Goal: Task Accomplishment & Management: Use online tool/utility

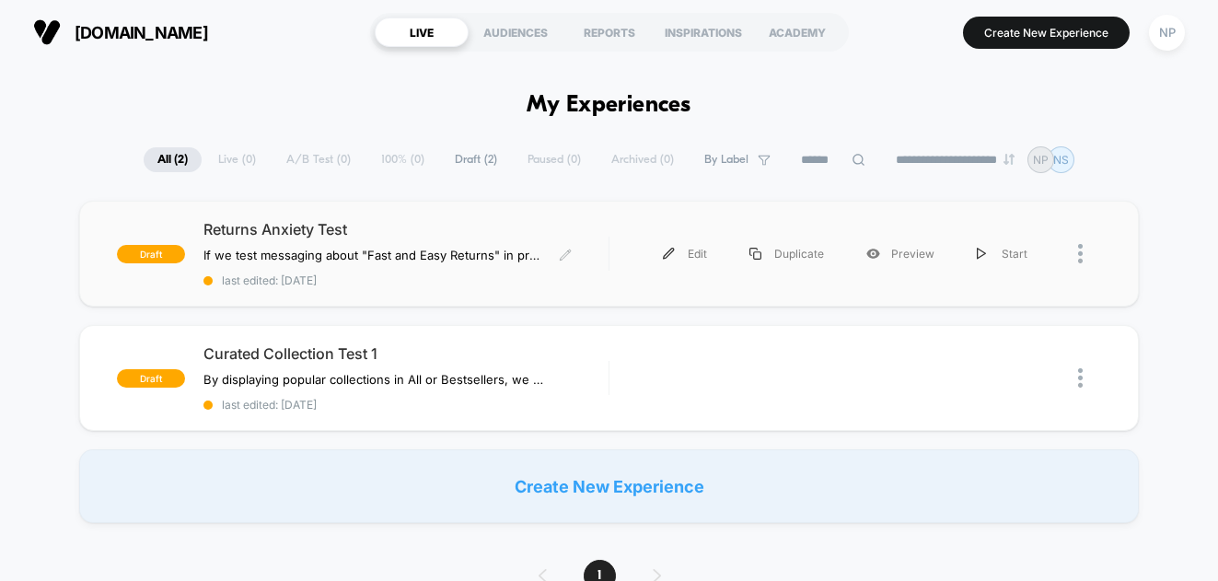
click at [335, 274] on span "last edited: [DATE]" at bounding box center [406, 281] width 405 height 14
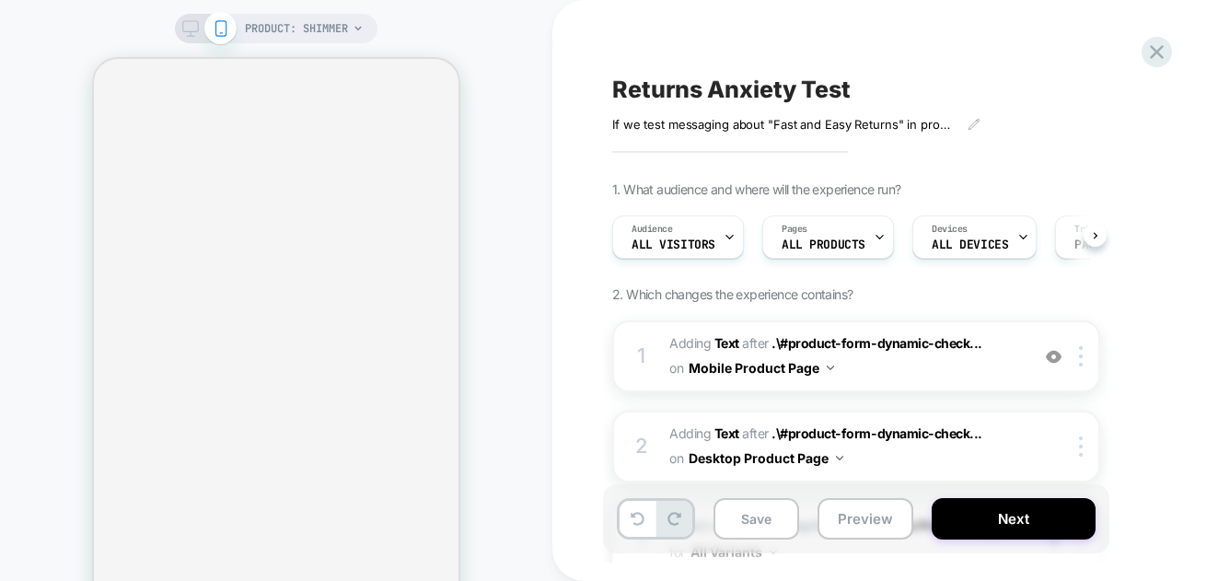
scroll to position [0, 1]
click at [1026, 516] on button "Next" at bounding box center [1014, 518] width 164 height 41
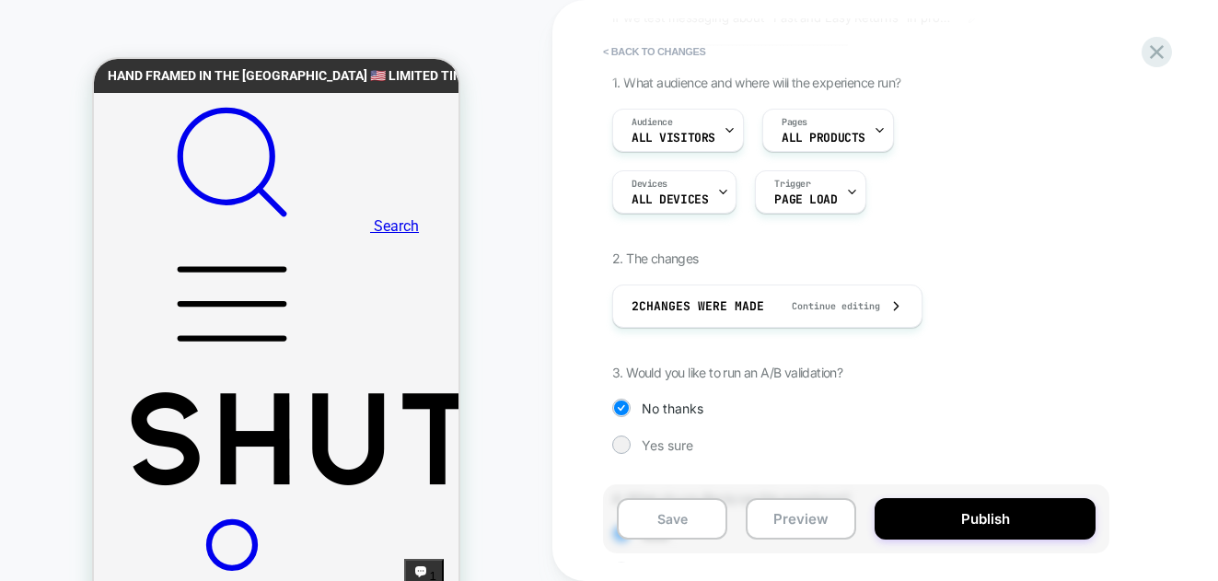
scroll to position [111, 0]
click at [778, 520] on button "Preview" at bounding box center [801, 518] width 111 height 41
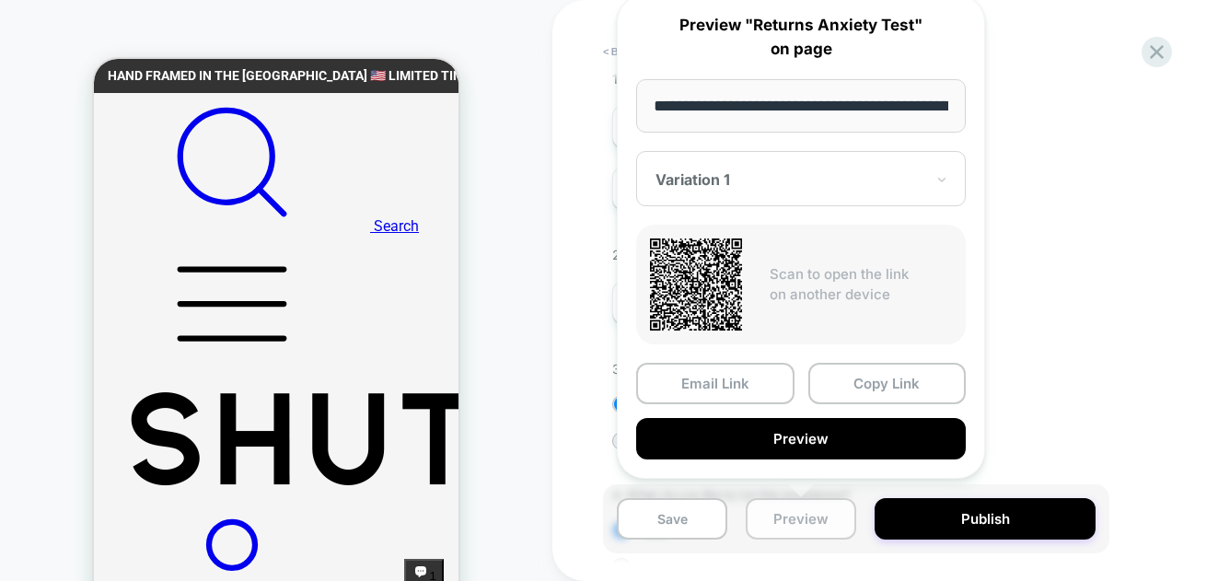
scroll to position [0, 202]
click at [902, 377] on button "Copy Link" at bounding box center [888, 384] width 158 height 41
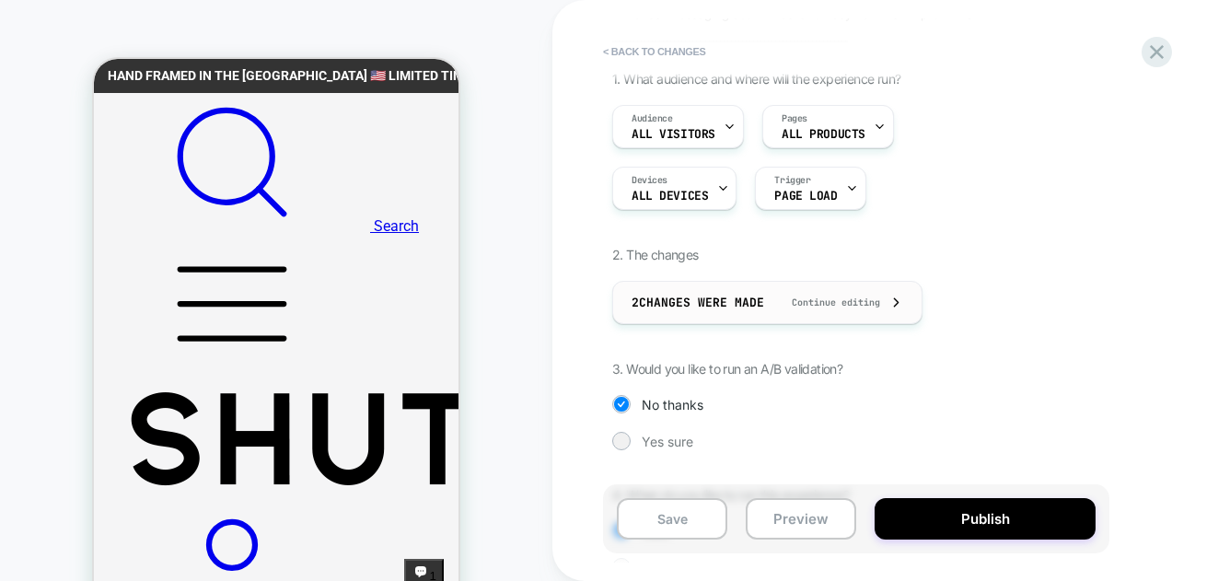
click at [862, 305] on span "Continue editing" at bounding box center [827, 303] width 107 height 12
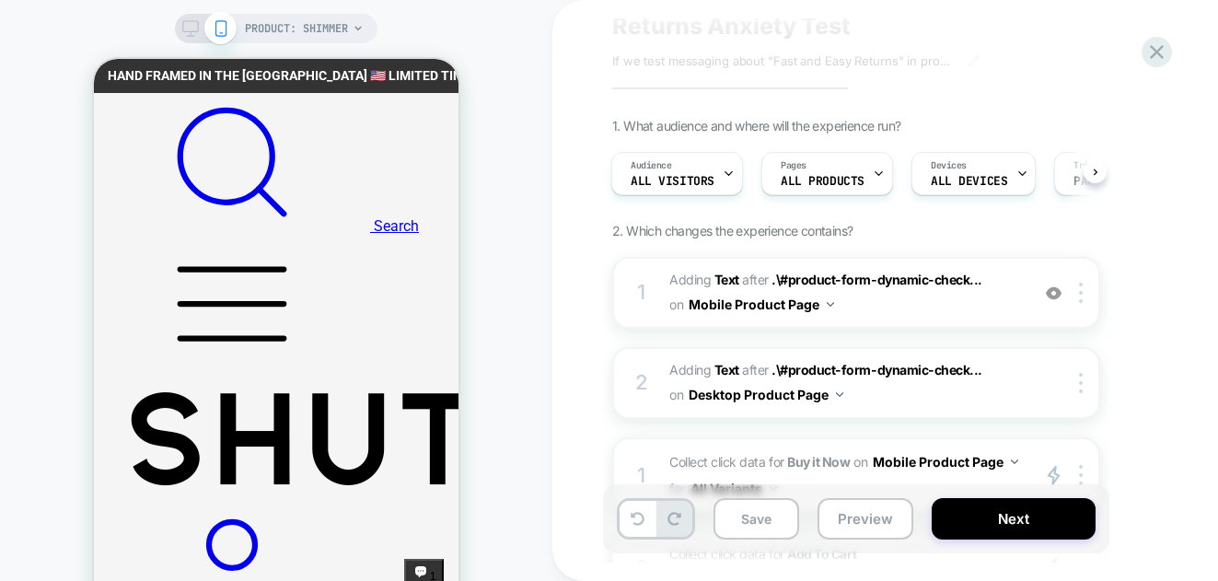
scroll to position [94, 0]
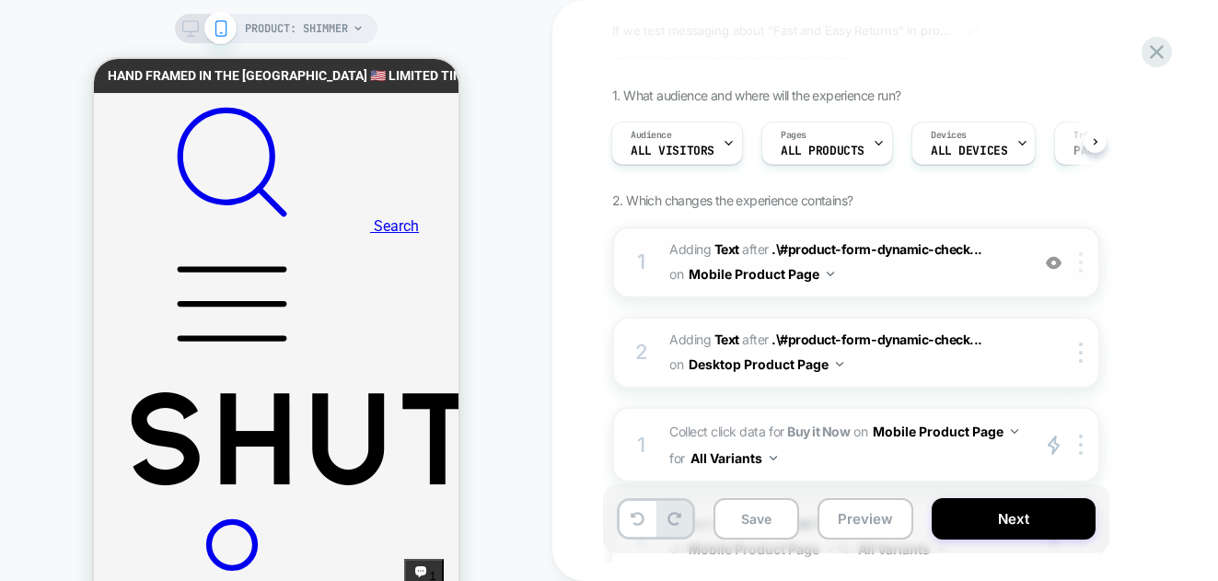
click at [1080, 267] on img at bounding box center [1081, 262] width 4 height 20
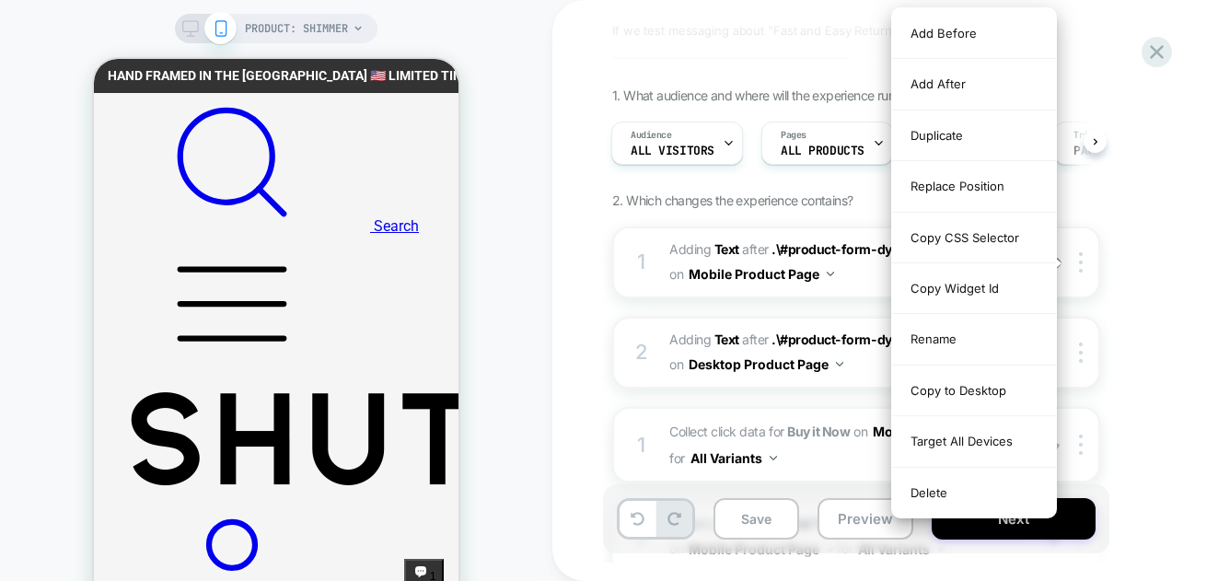
scroll to position [0, 3]
click at [1159, 309] on div "1. What audience and where will the experience run? Audience All Visitors Pages…" at bounding box center [948, 394] width 672 height 615
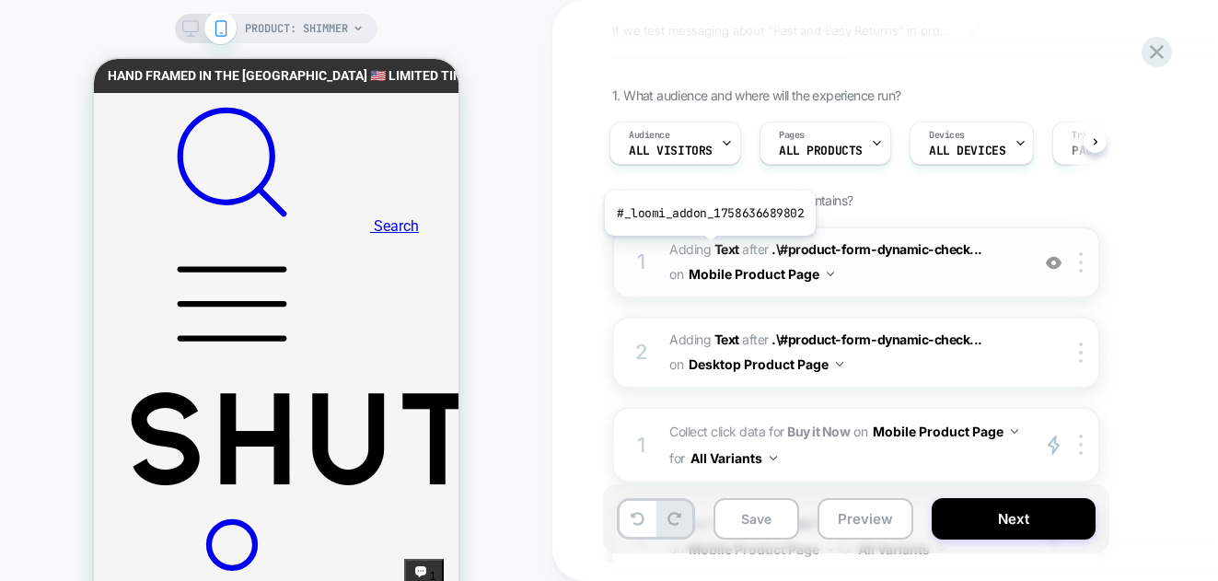
click at [708, 250] on span "Adding Text" at bounding box center [704, 249] width 70 height 16
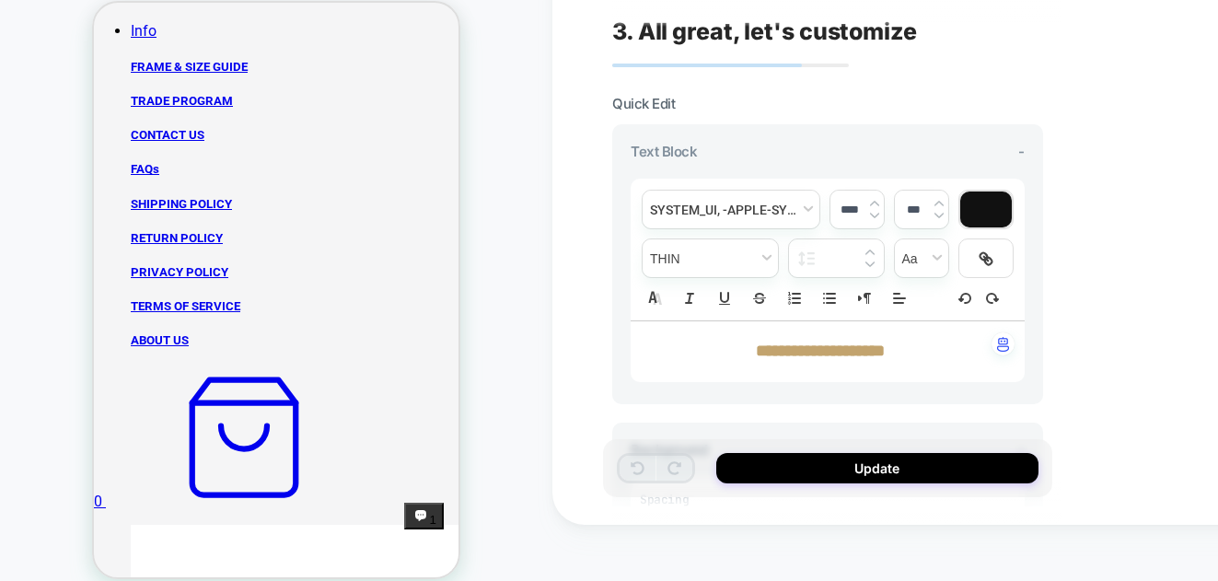
scroll to position [1112, 0]
click at [992, 261] on icon at bounding box center [987, 260] width 7 height 7
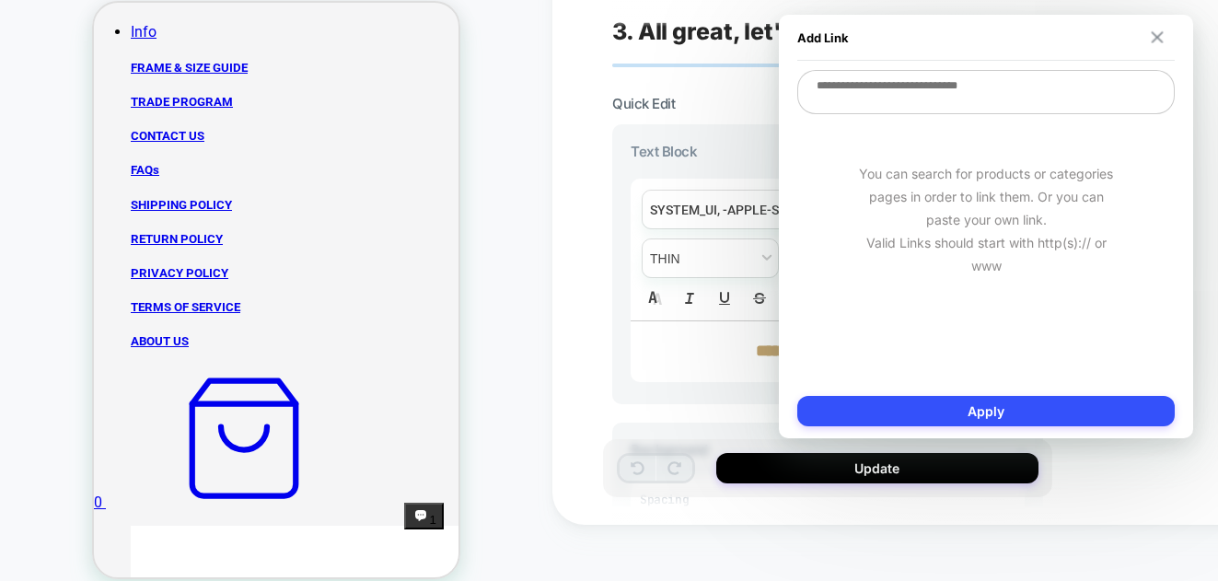
click at [1158, 31] on img at bounding box center [1158, 37] width 12 height 12
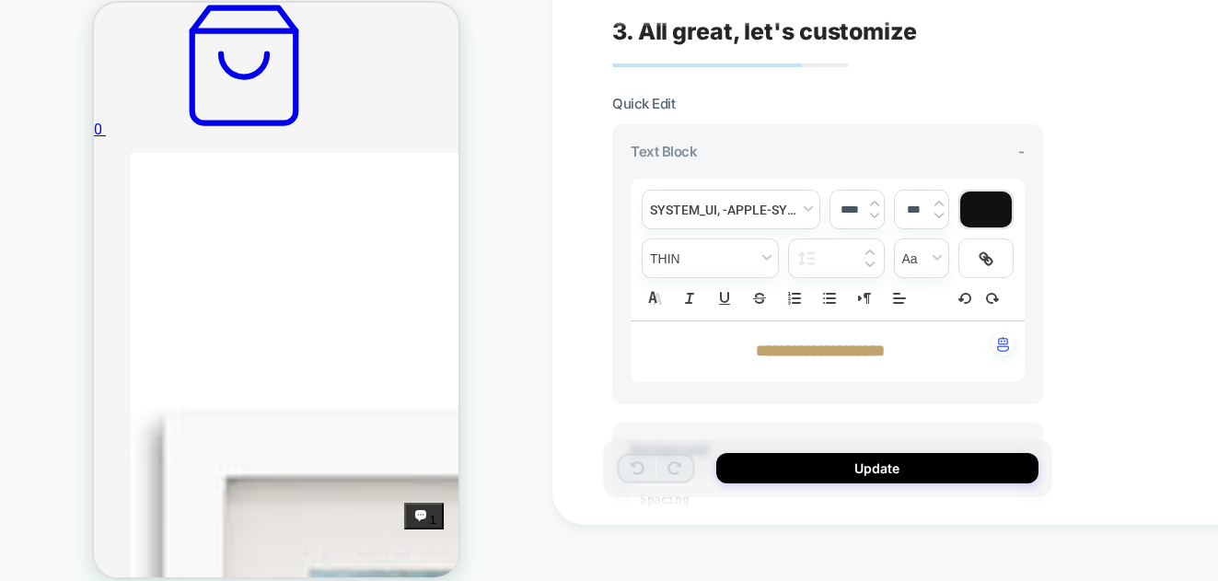
scroll to position [1622, 0]
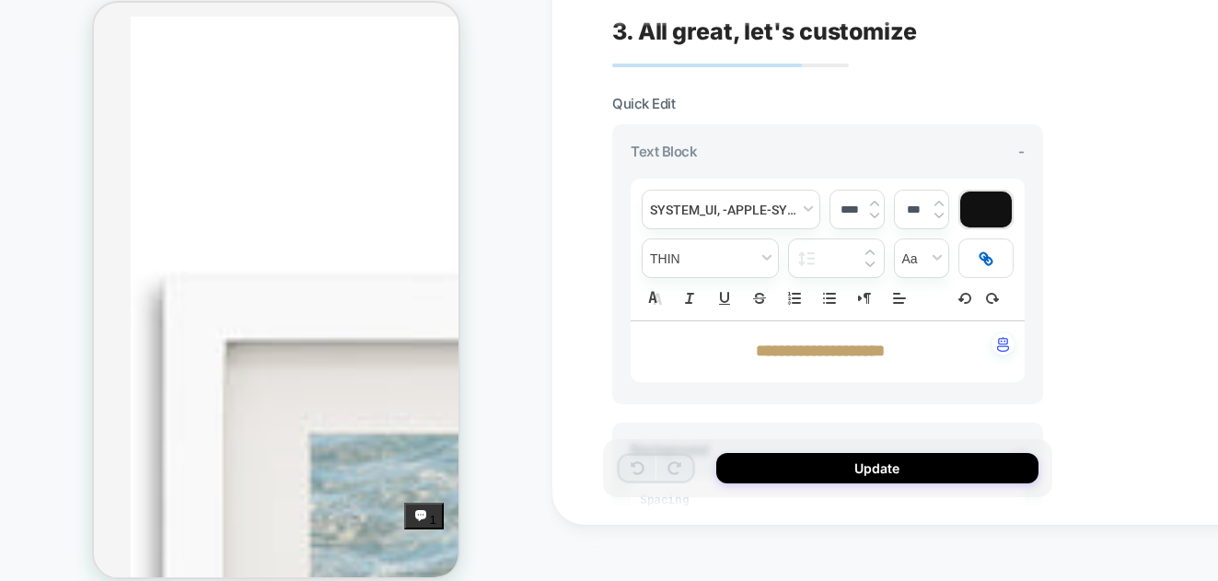
click at [986, 260] on line at bounding box center [986, 258] width 4 height 4
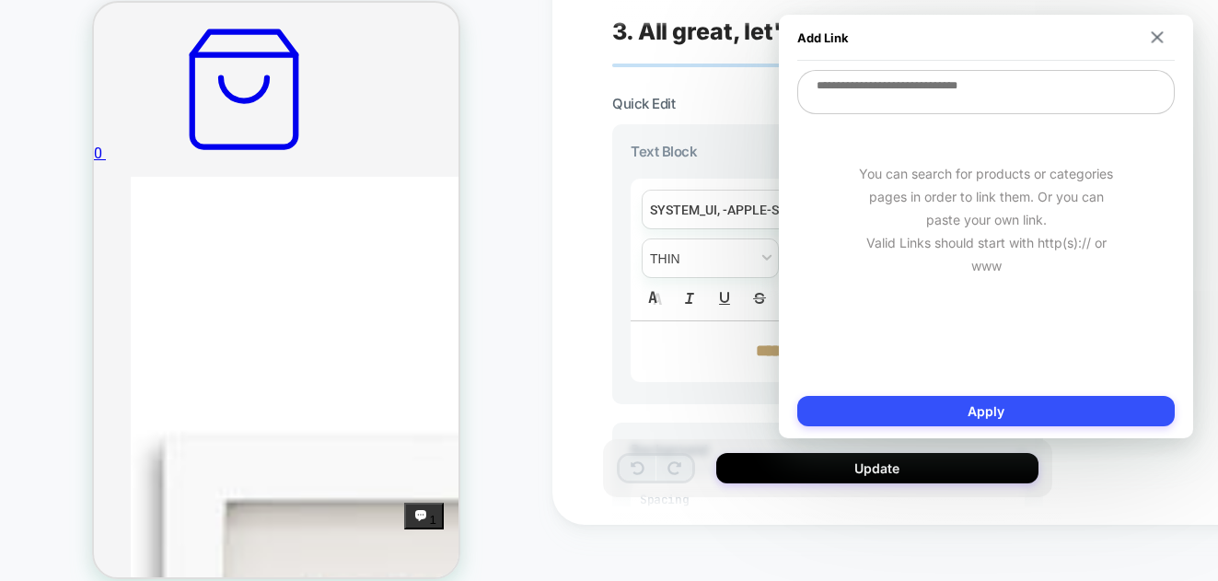
scroll to position [1439, 0]
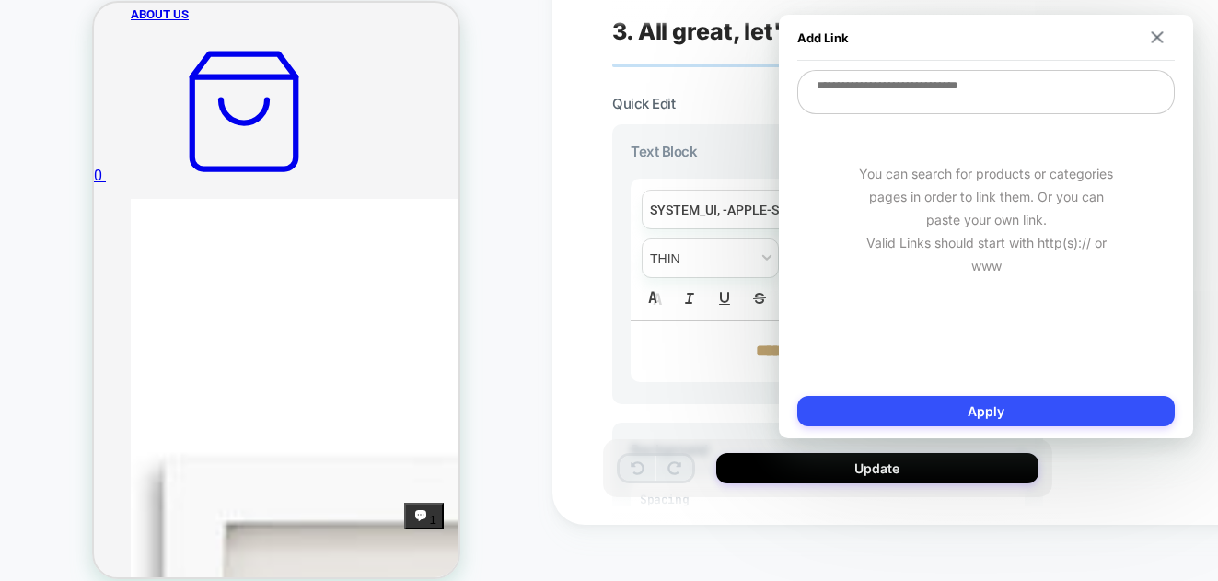
click at [1160, 33] on img at bounding box center [1158, 37] width 12 height 12
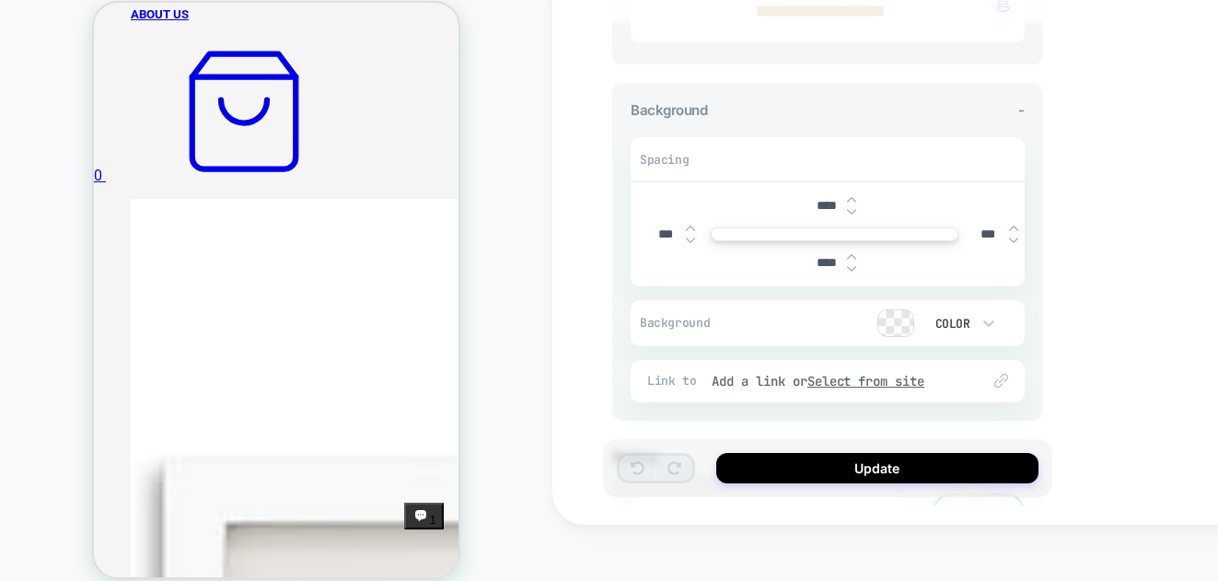
scroll to position [483, 0]
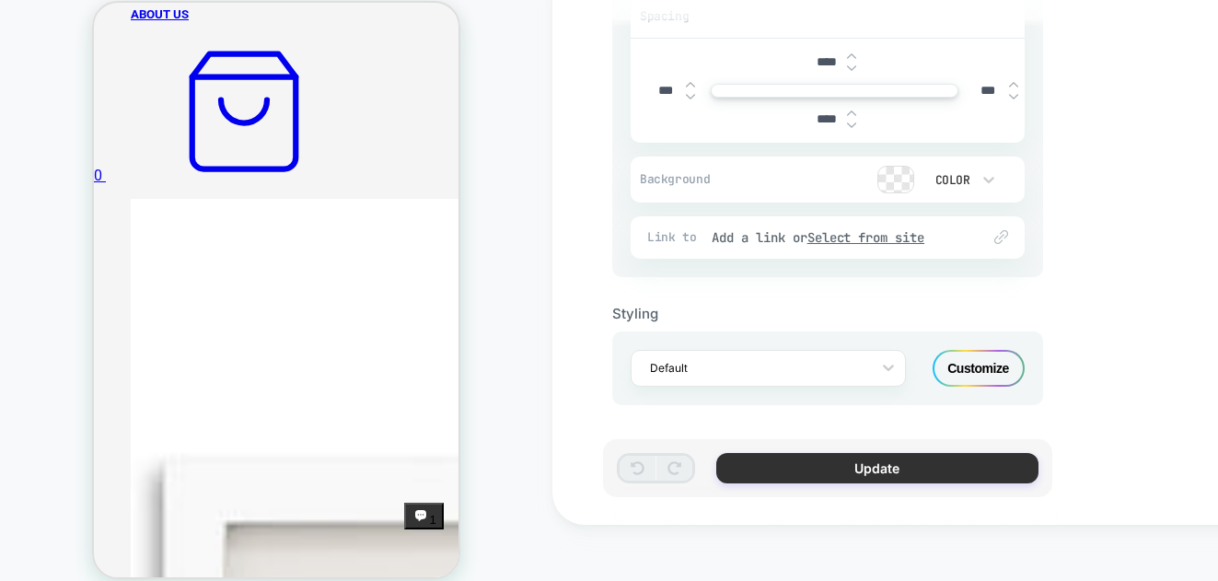
click at [836, 472] on button "Update" at bounding box center [877, 468] width 322 height 30
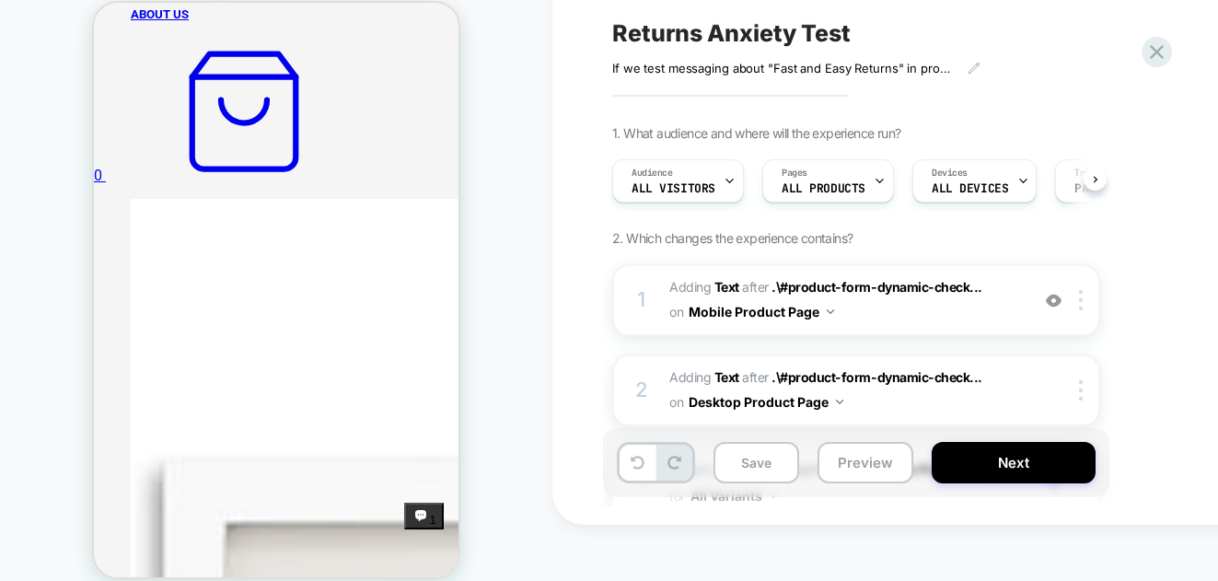
scroll to position [0, 1]
click at [1043, 461] on button "Next" at bounding box center [1014, 462] width 164 height 41
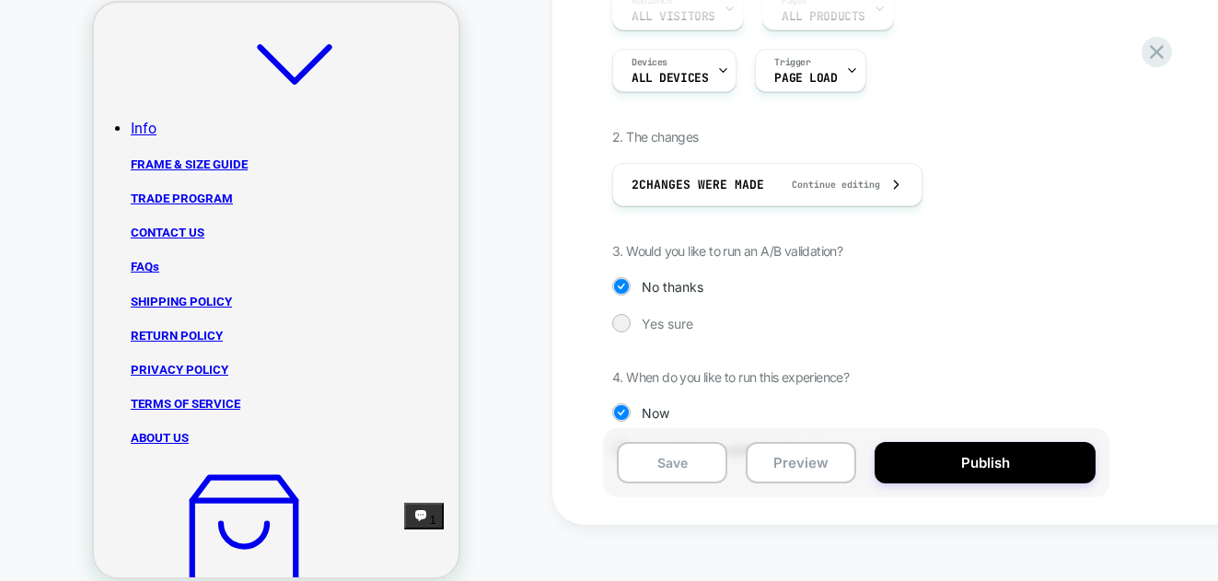
scroll to position [201, 0]
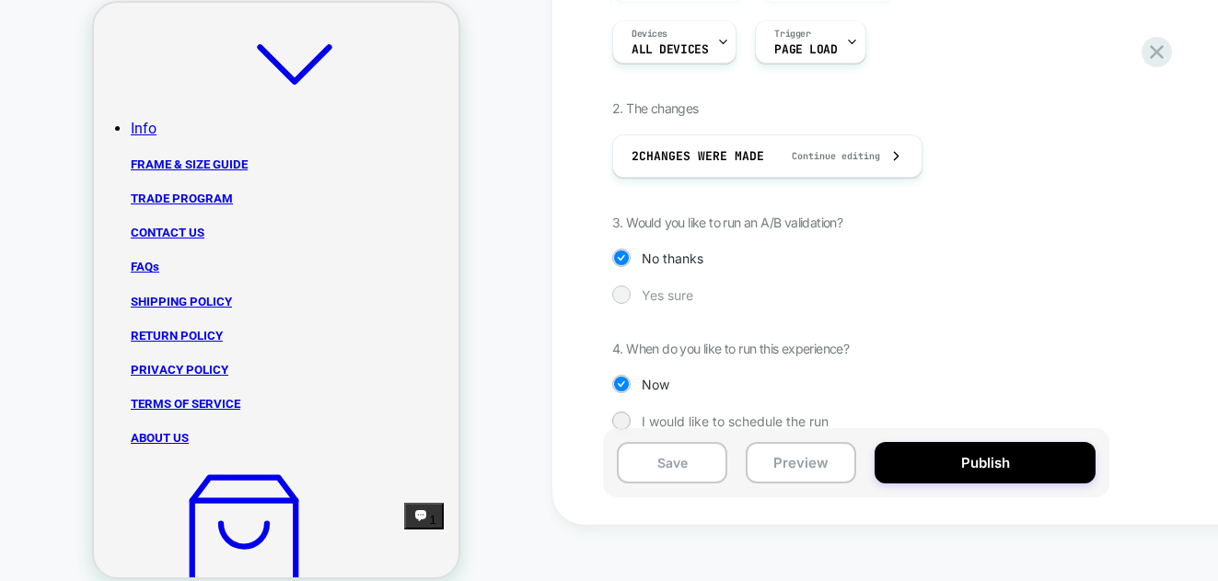
click at [627, 292] on div at bounding box center [621, 294] width 14 height 14
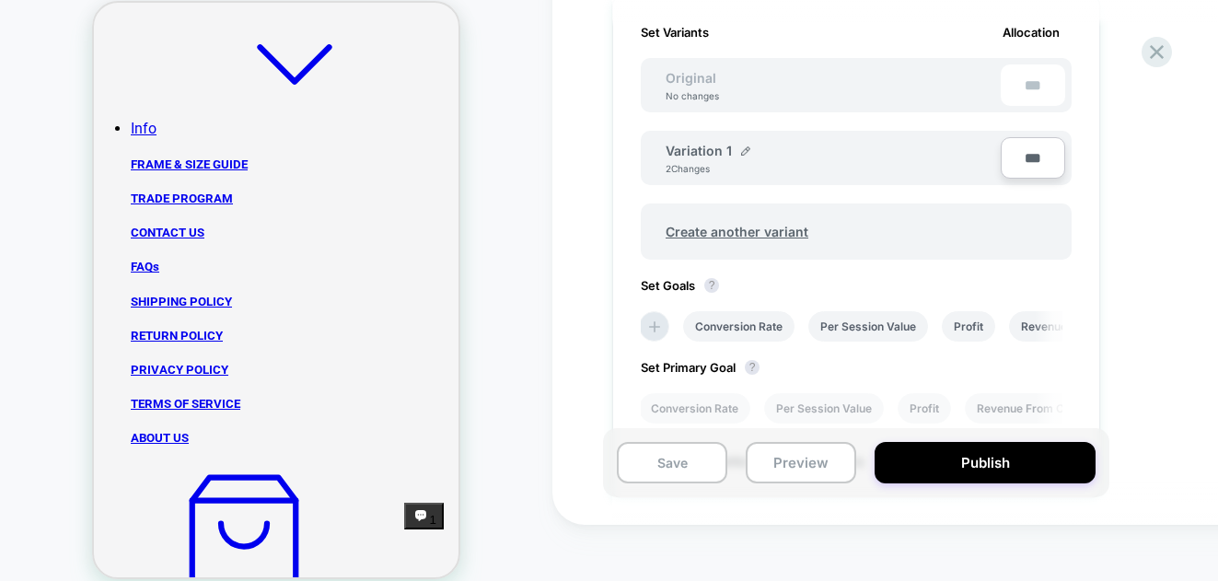
scroll to position [546, 0]
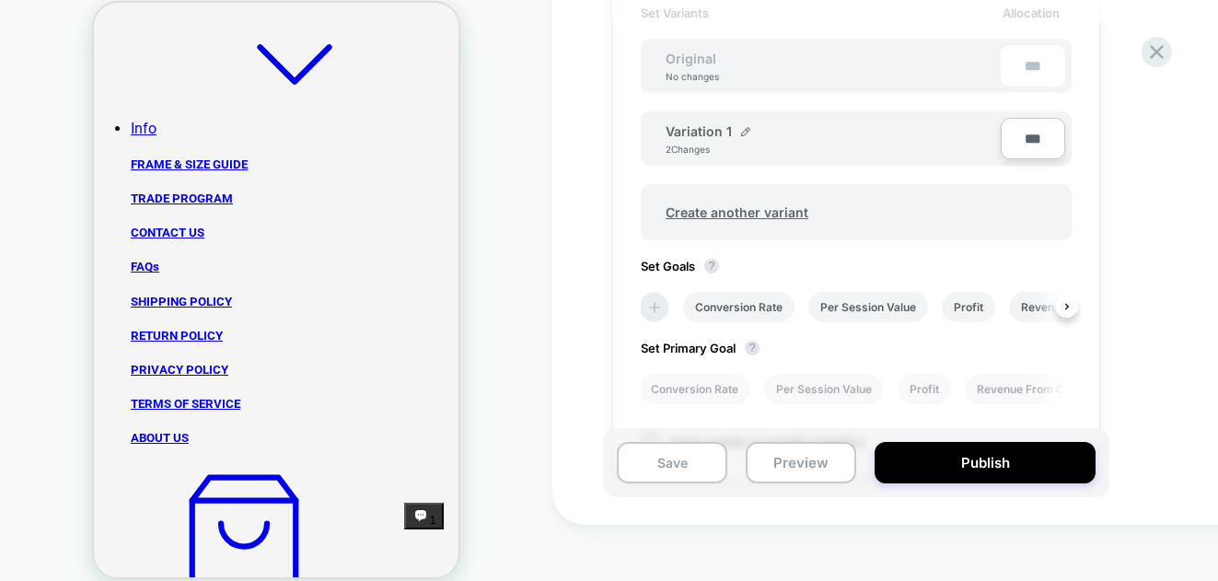
click at [658, 305] on icon at bounding box center [655, 307] width 18 height 18
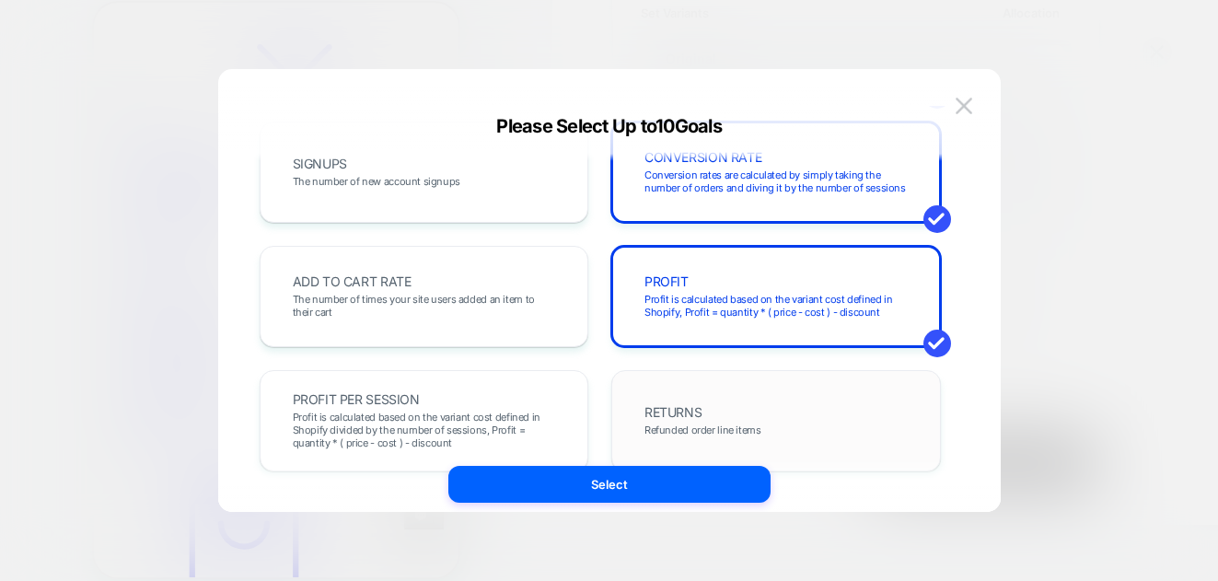
scroll to position [362, 0]
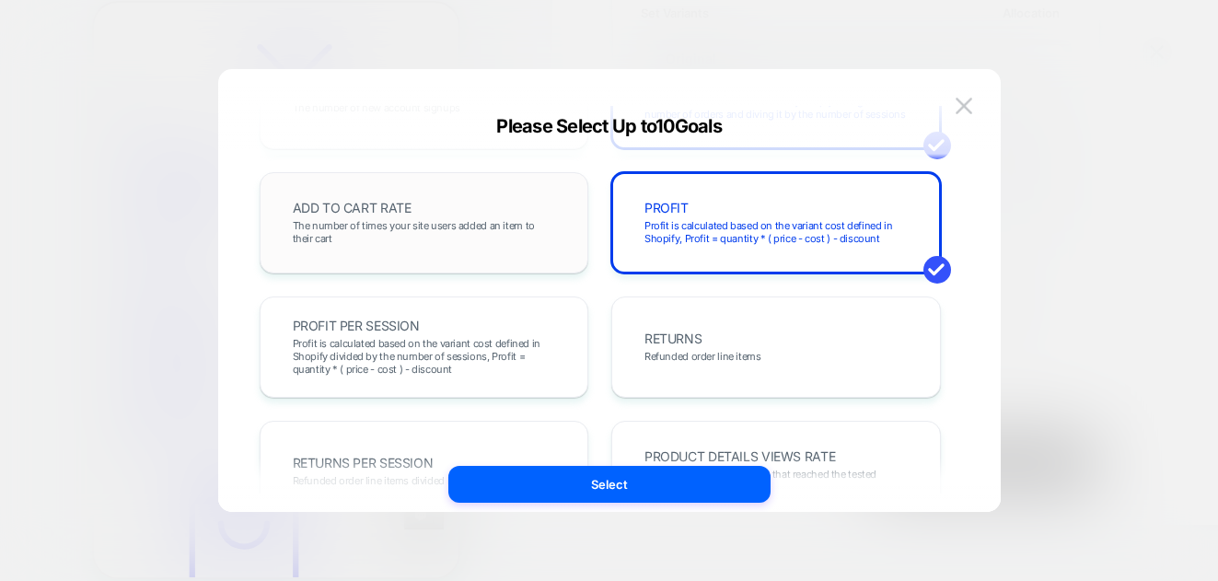
click at [402, 195] on div "ADD TO CART RATE The number of times your site users added an item to their cart" at bounding box center [424, 223] width 291 height 63
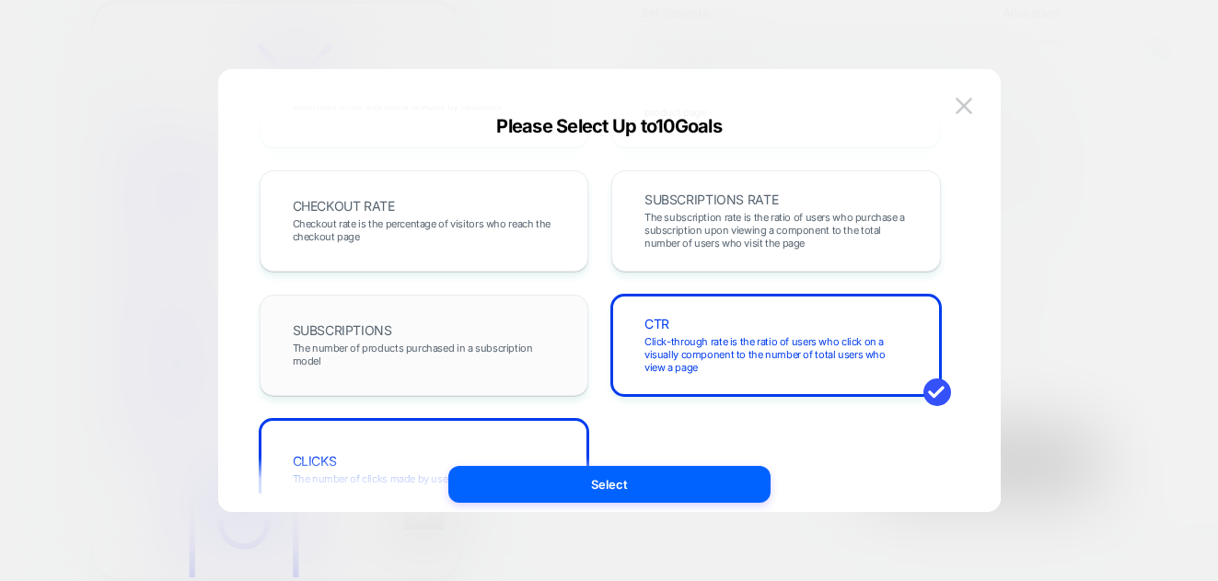
scroll to position [681, 0]
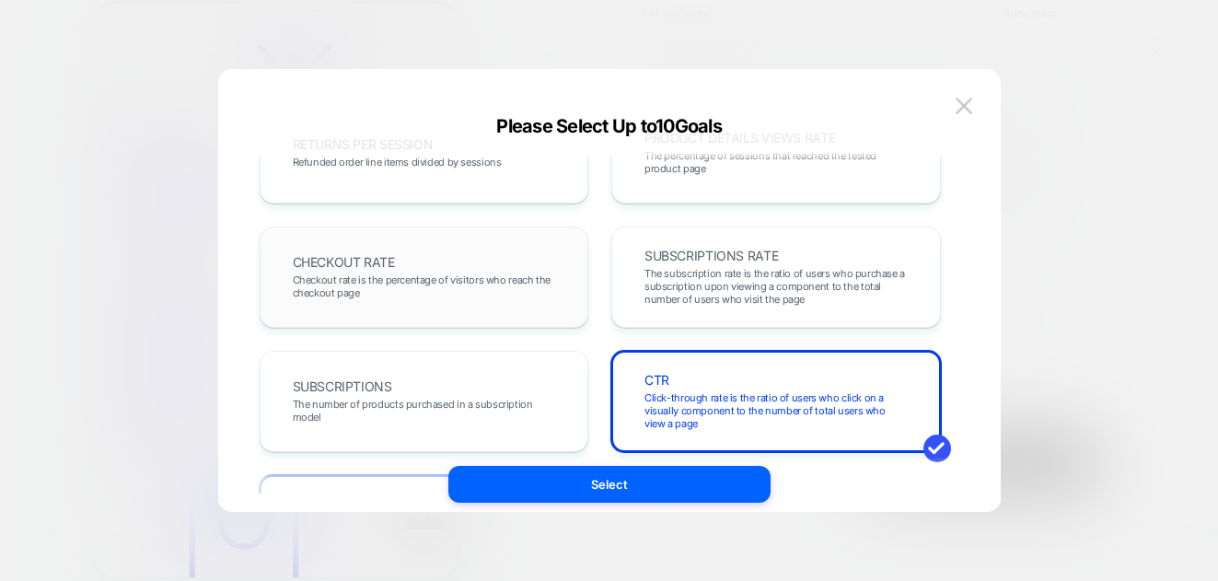
click at [397, 263] on div "CHECKOUT RATE Checkout rate is the percentage of visitors who reach the checkou…" at bounding box center [424, 277] width 291 height 63
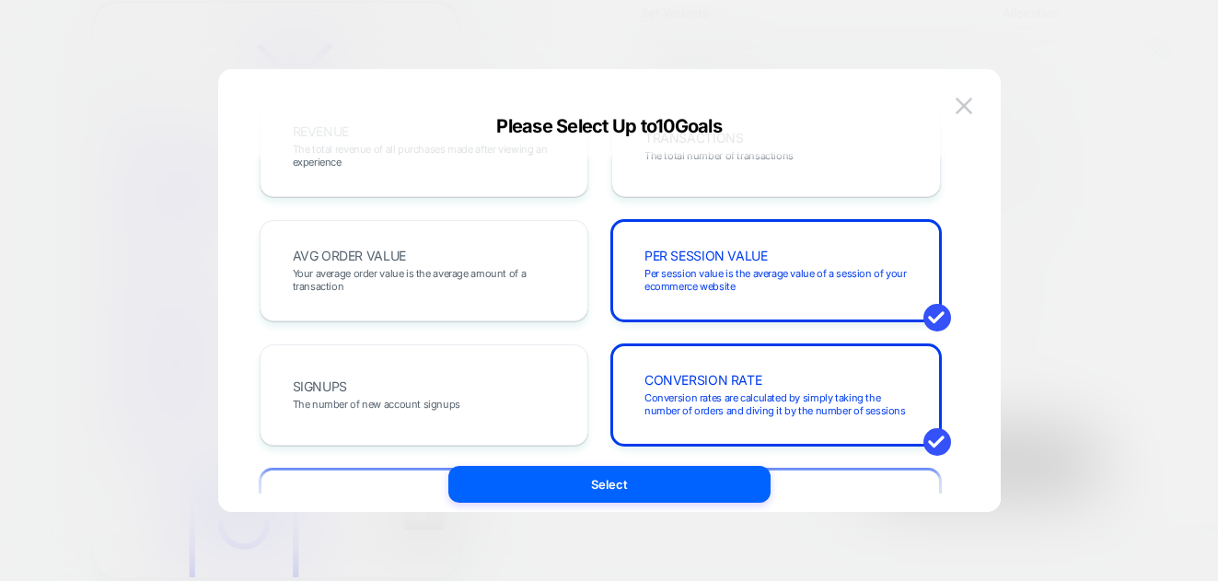
scroll to position [0, 0]
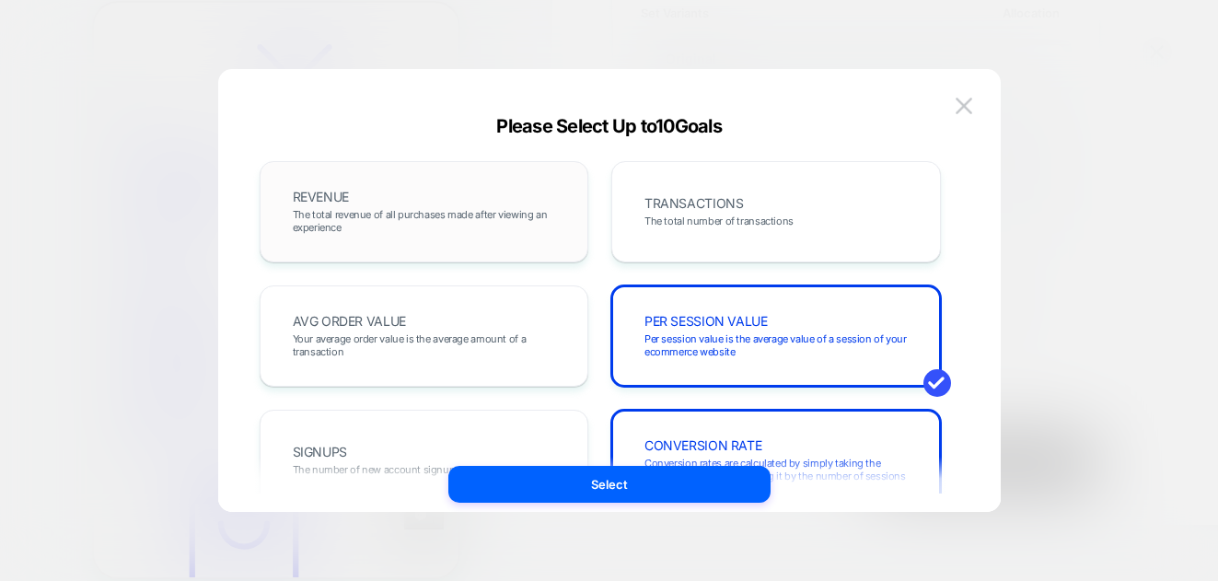
drag, startPoint x: 475, startPoint y: 218, endPoint x: 486, endPoint y: 210, distance: 13.8
click at [479, 215] on span "The total revenue of all purchases made after viewing an experience" at bounding box center [424, 221] width 263 height 26
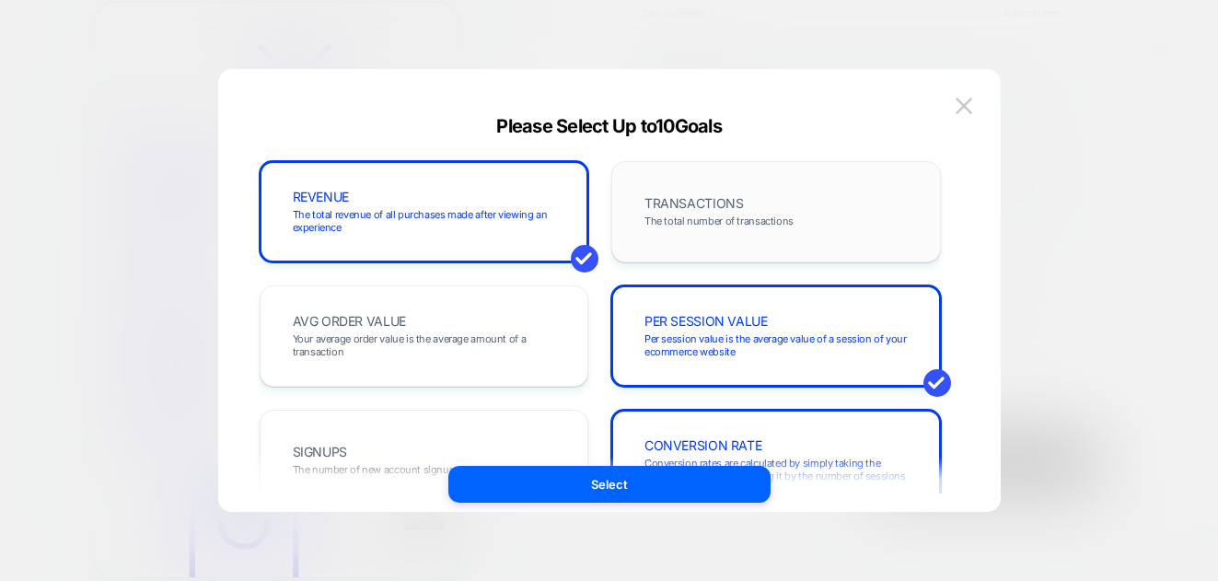
click at [772, 204] on div "TRANSACTIONS The total number of transactions" at bounding box center [776, 211] width 291 height 63
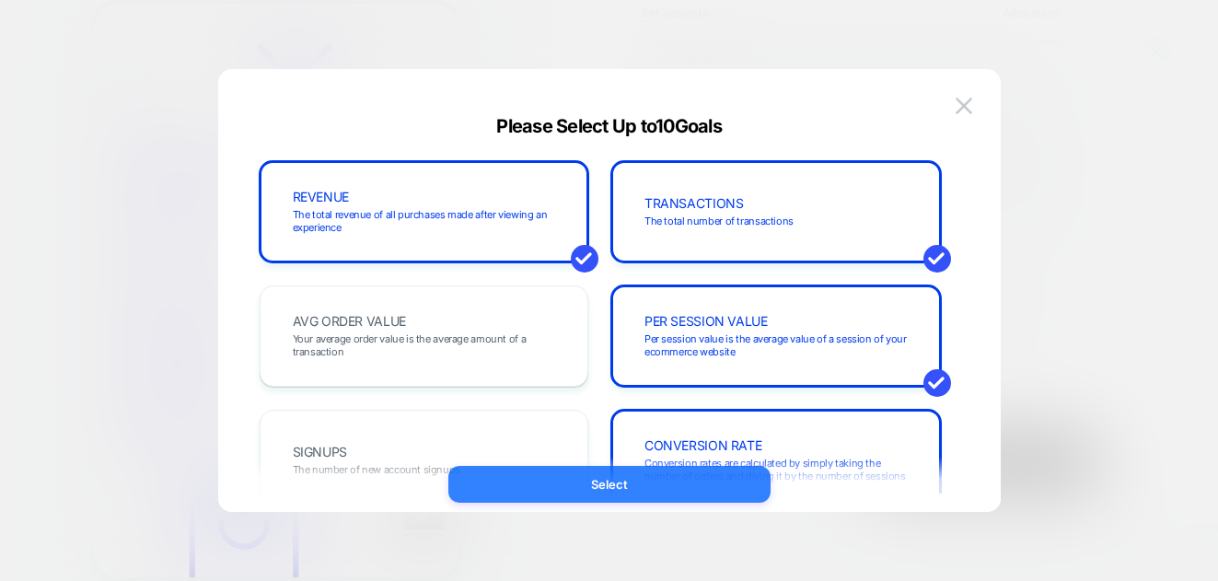
click at [666, 487] on button "Select" at bounding box center [609, 484] width 322 height 37
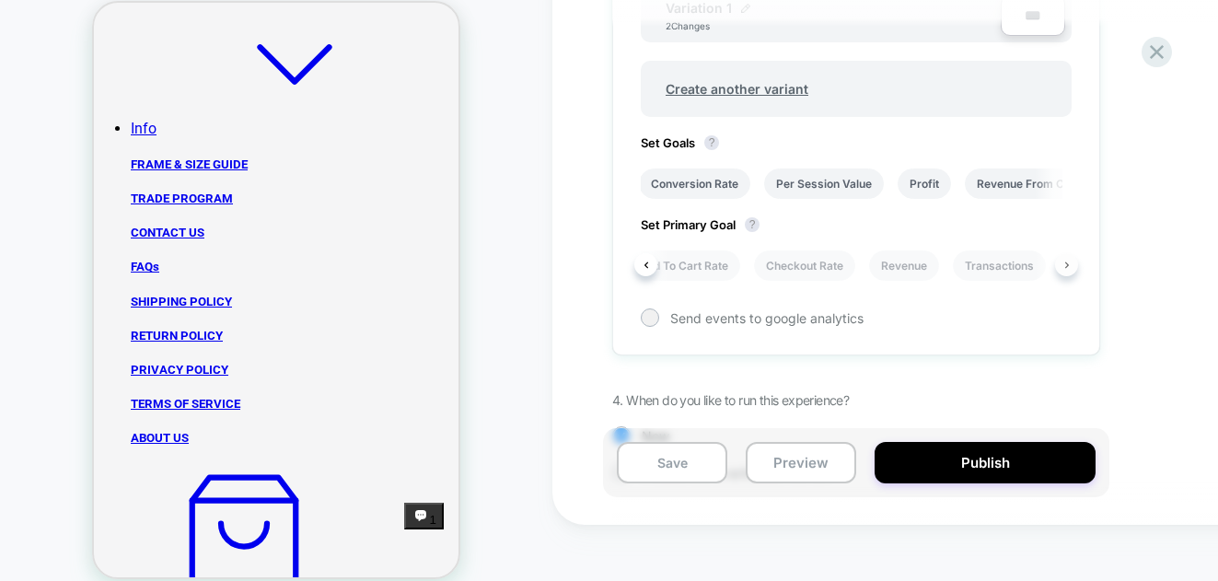
scroll to position [0, 640]
click at [984, 269] on li "Transactions" at bounding box center [974, 265] width 93 height 30
click at [667, 273] on li "Conversion Rate" at bounding box center [696, 265] width 111 height 30
click at [645, 319] on div at bounding box center [650, 317] width 14 height 14
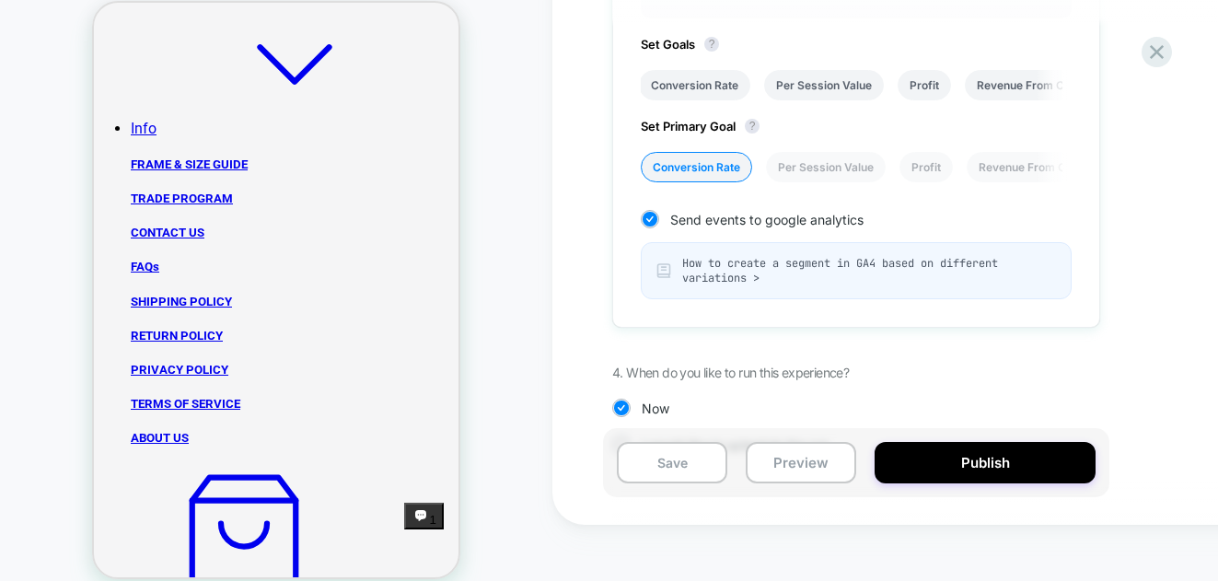
scroll to position [817, 0]
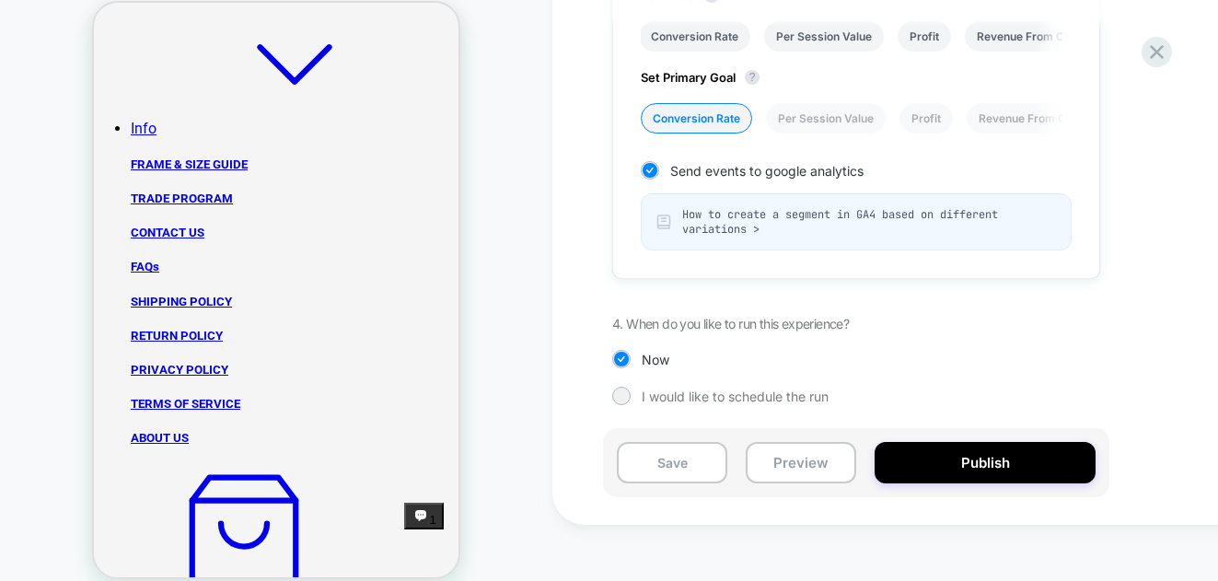
click at [719, 231] on span "How to create a segment in GA4 based on different variations >" at bounding box center [869, 221] width 374 height 29
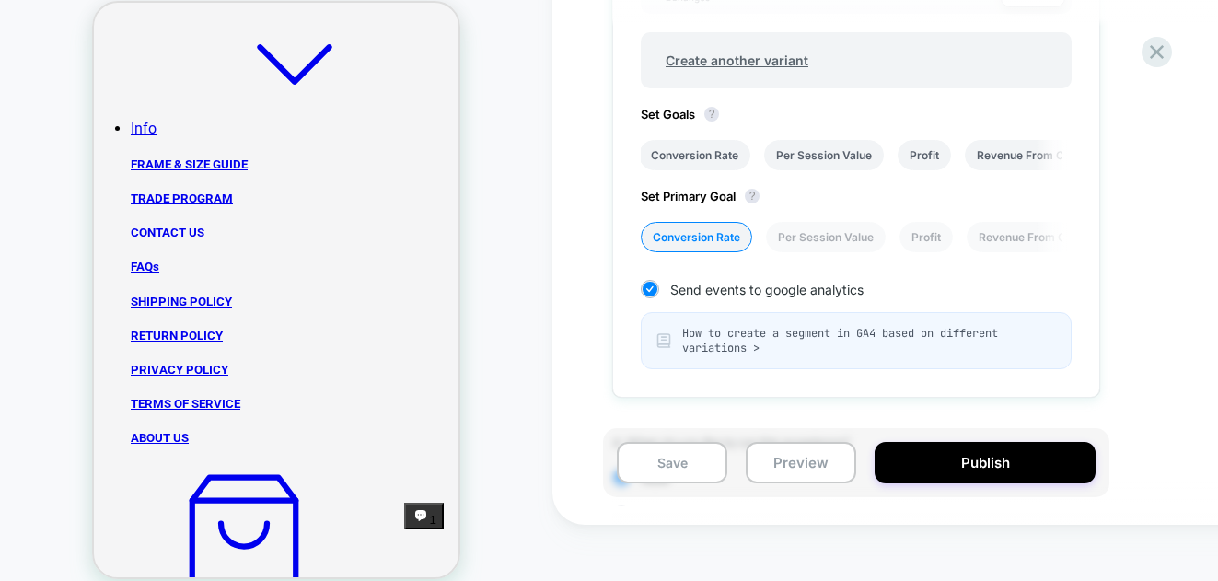
scroll to position [811, 0]
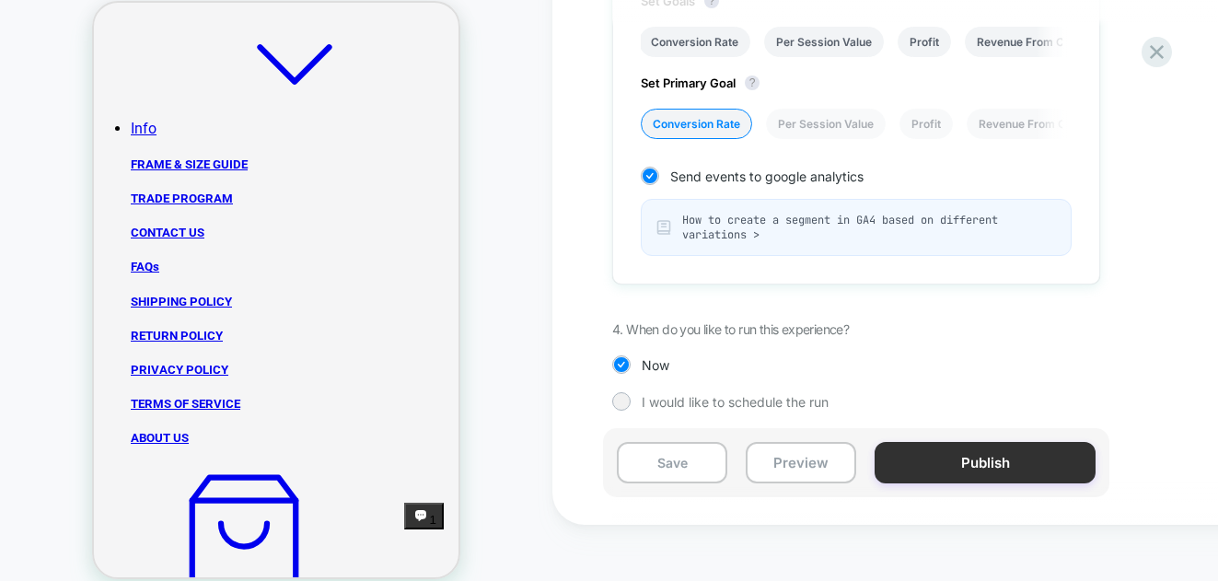
click at [976, 455] on button "Publish" at bounding box center [985, 462] width 221 height 41
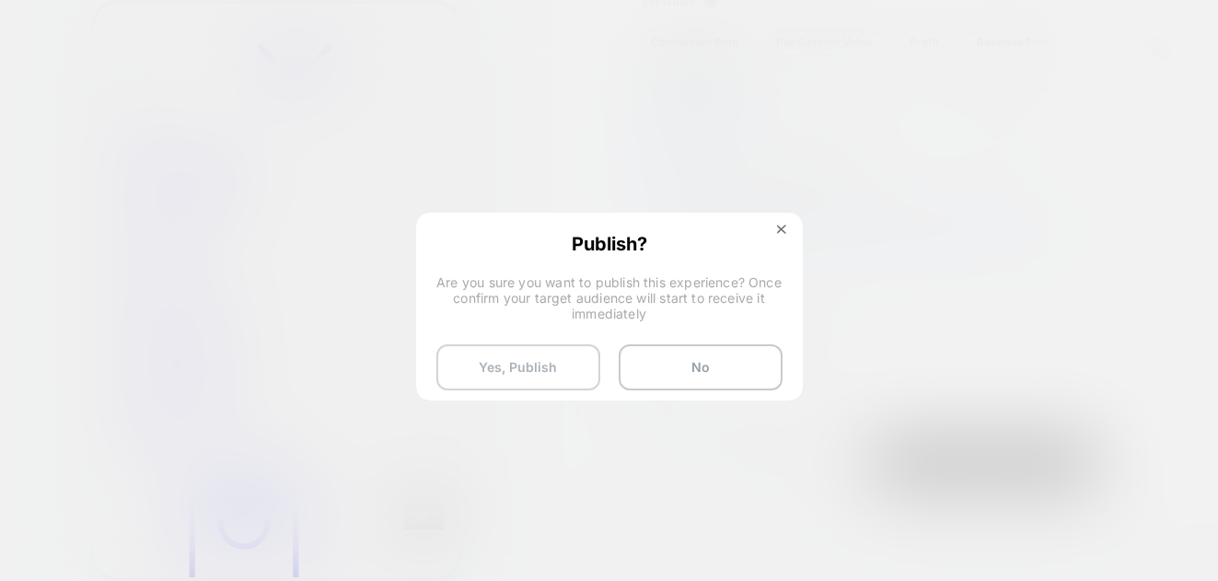
click at [539, 363] on button "Yes, Publish" at bounding box center [519, 367] width 164 height 46
